Goal: Task Accomplishment & Management: Complete application form

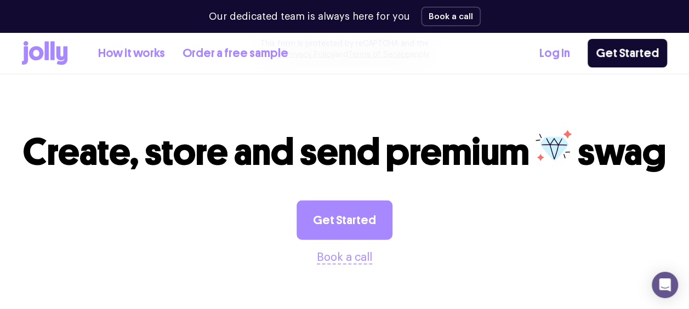
scroll to position [1081, 0]
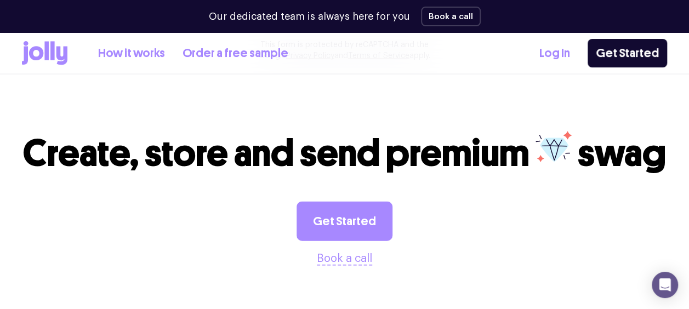
click at [552, 52] on link "Log In" at bounding box center [554, 53] width 31 height 18
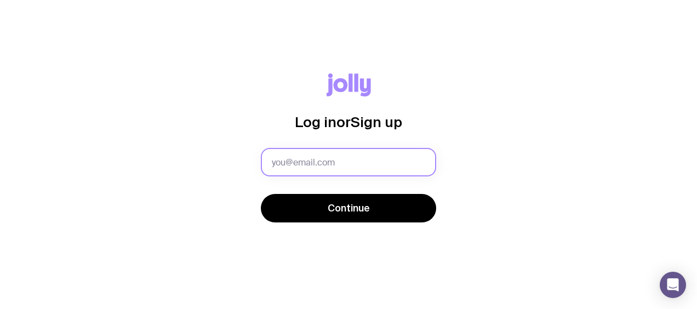
type input "nicole.nguyen2804@gmail.com"
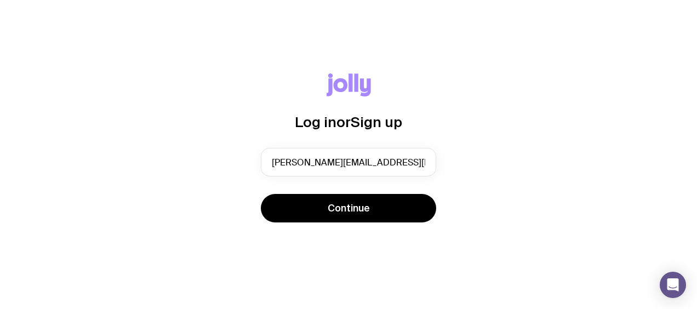
click at [323, 190] on form "nicole.nguyen2804@gmail.com Continue" at bounding box center [348, 186] width 175 height 77
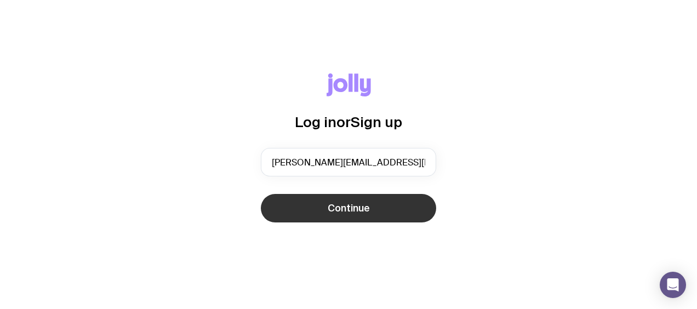
click at [326, 204] on button "Continue" at bounding box center [348, 208] width 175 height 29
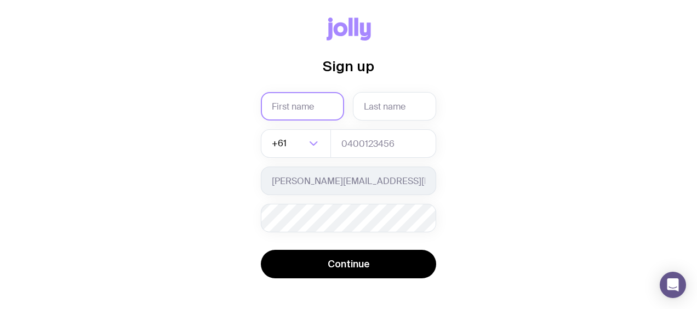
click at [305, 115] on input "text" at bounding box center [302, 106] width 83 height 29
type input "ngoc"
click at [363, 109] on input "text" at bounding box center [394, 106] width 83 height 29
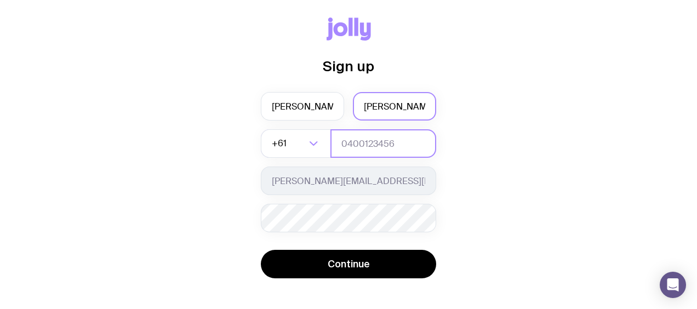
type input "nguyen"
click at [350, 141] on input "tel" at bounding box center [384, 143] width 106 height 29
